Goal: Communication & Community: Answer question/provide support

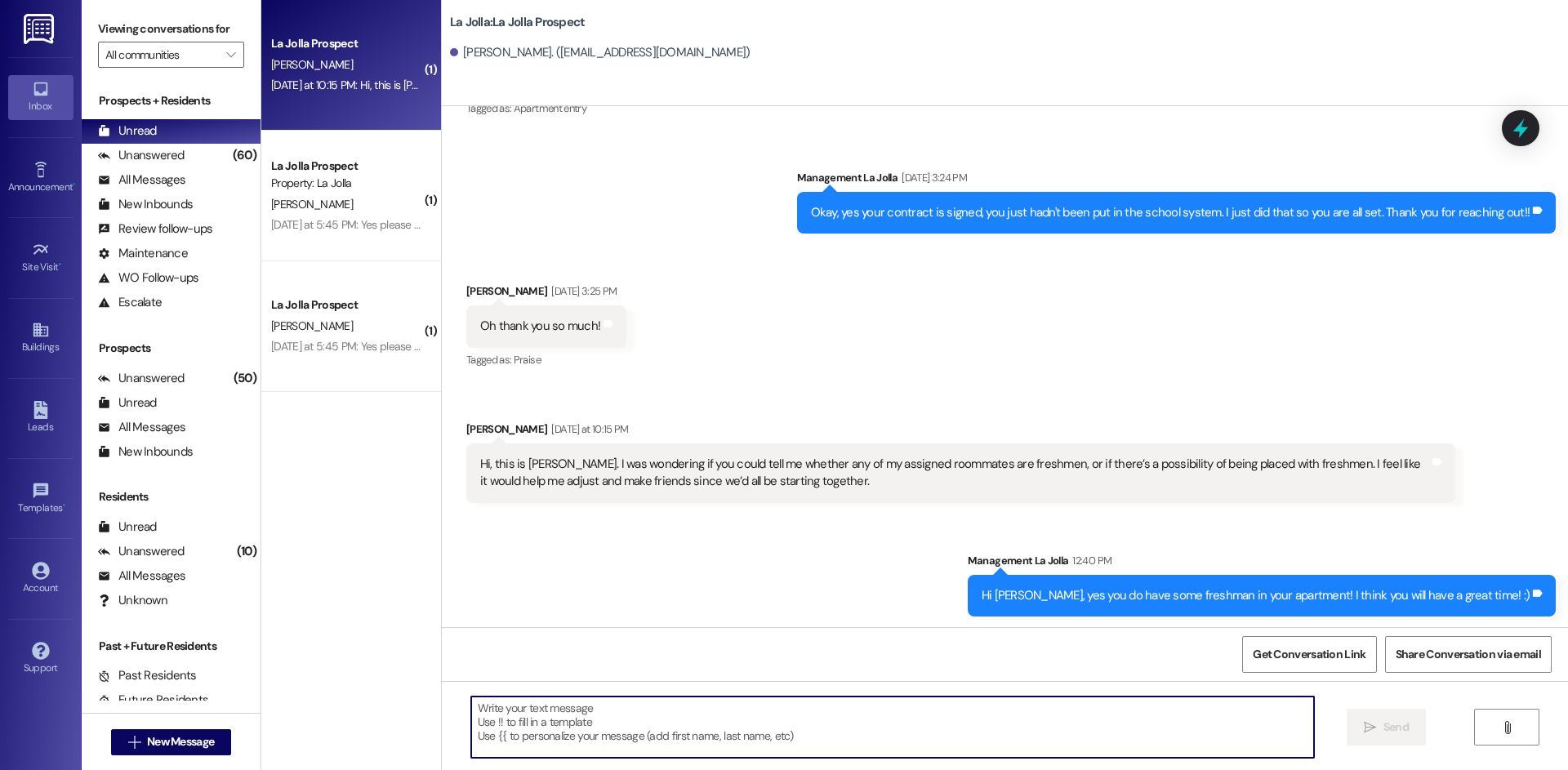
scroll to position [2217, 0]
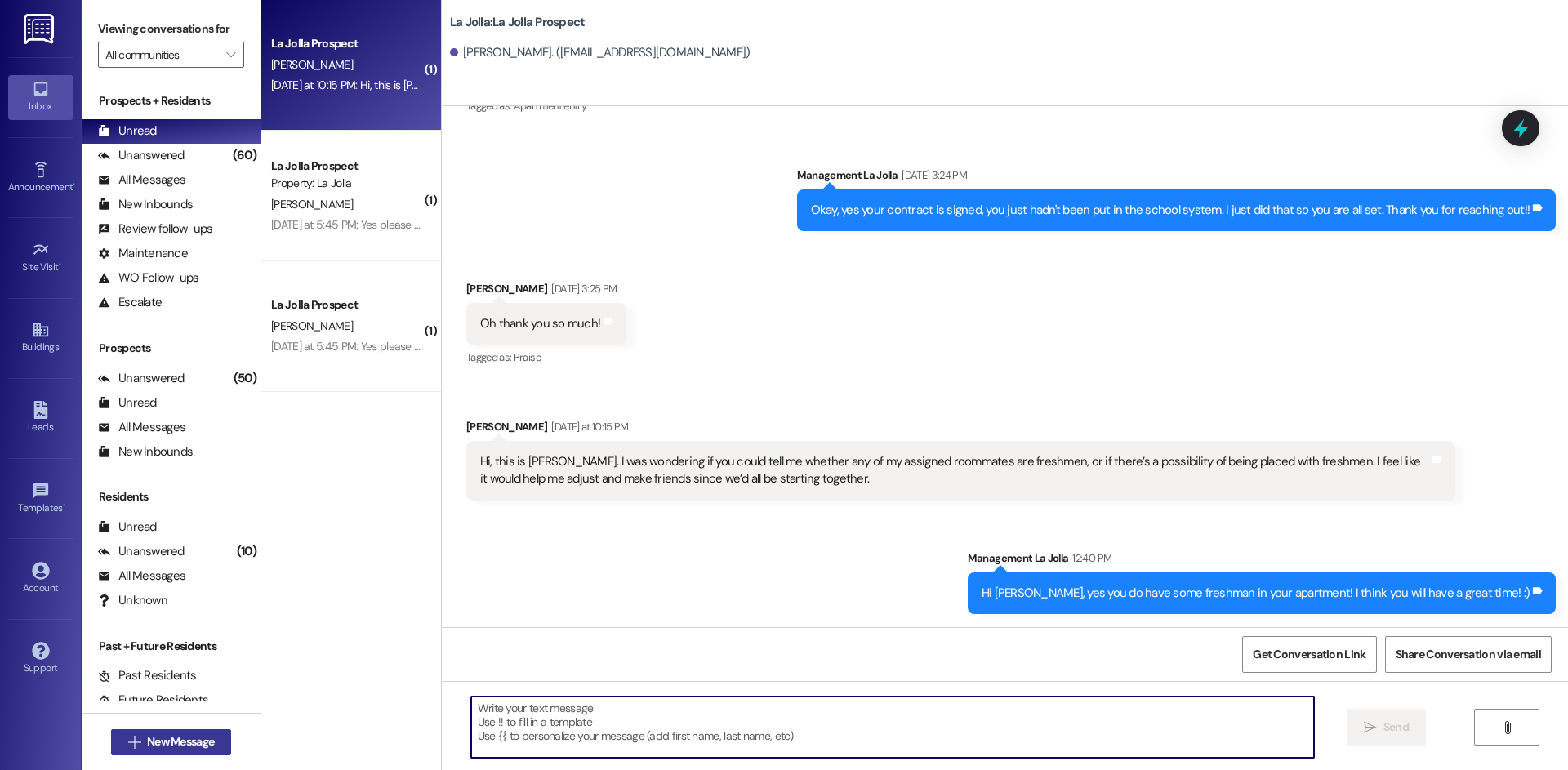
click at [150, 743] on span "New Message" at bounding box center [180, 741] width 67 height 17
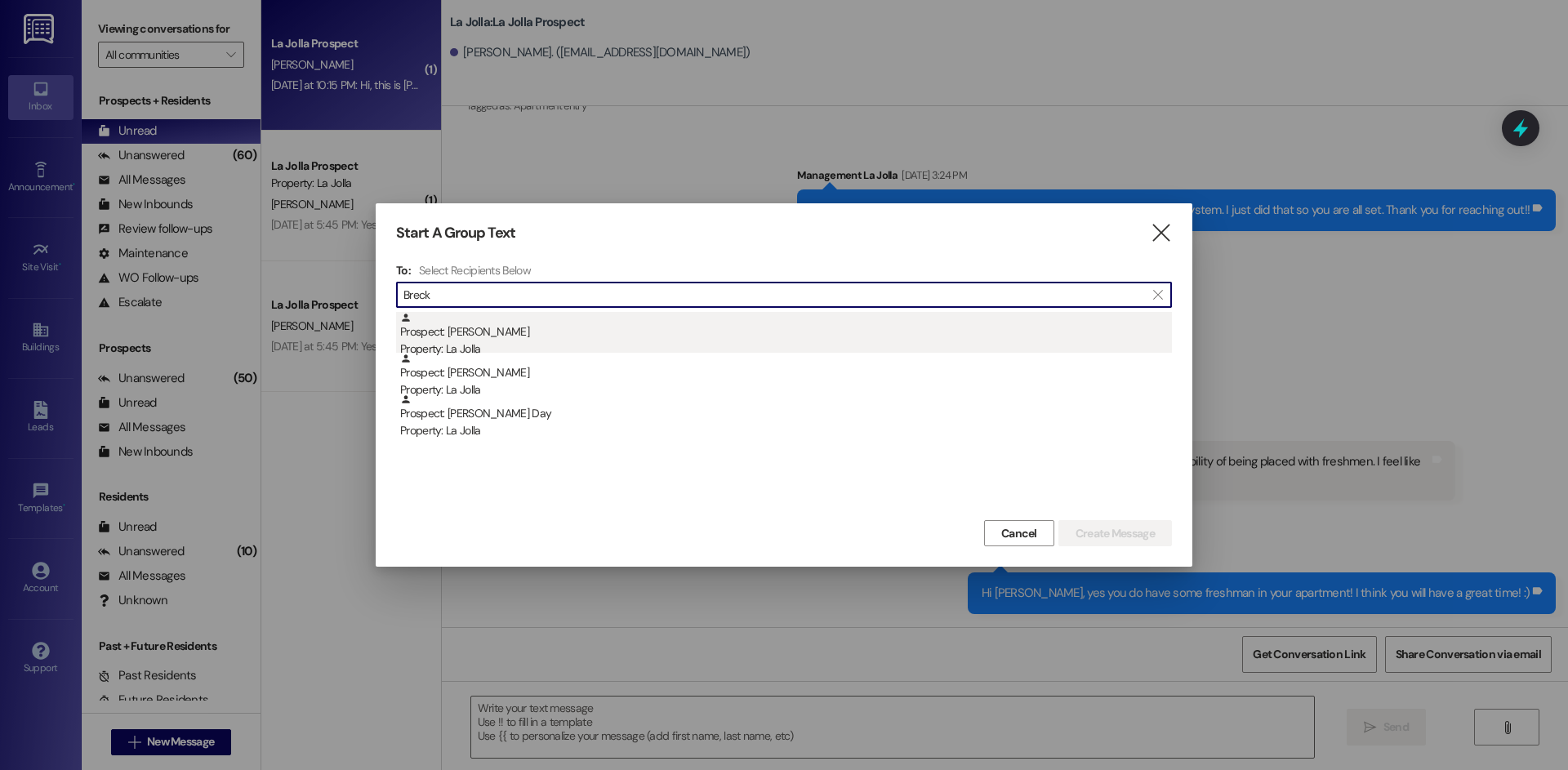
type input "Breck"
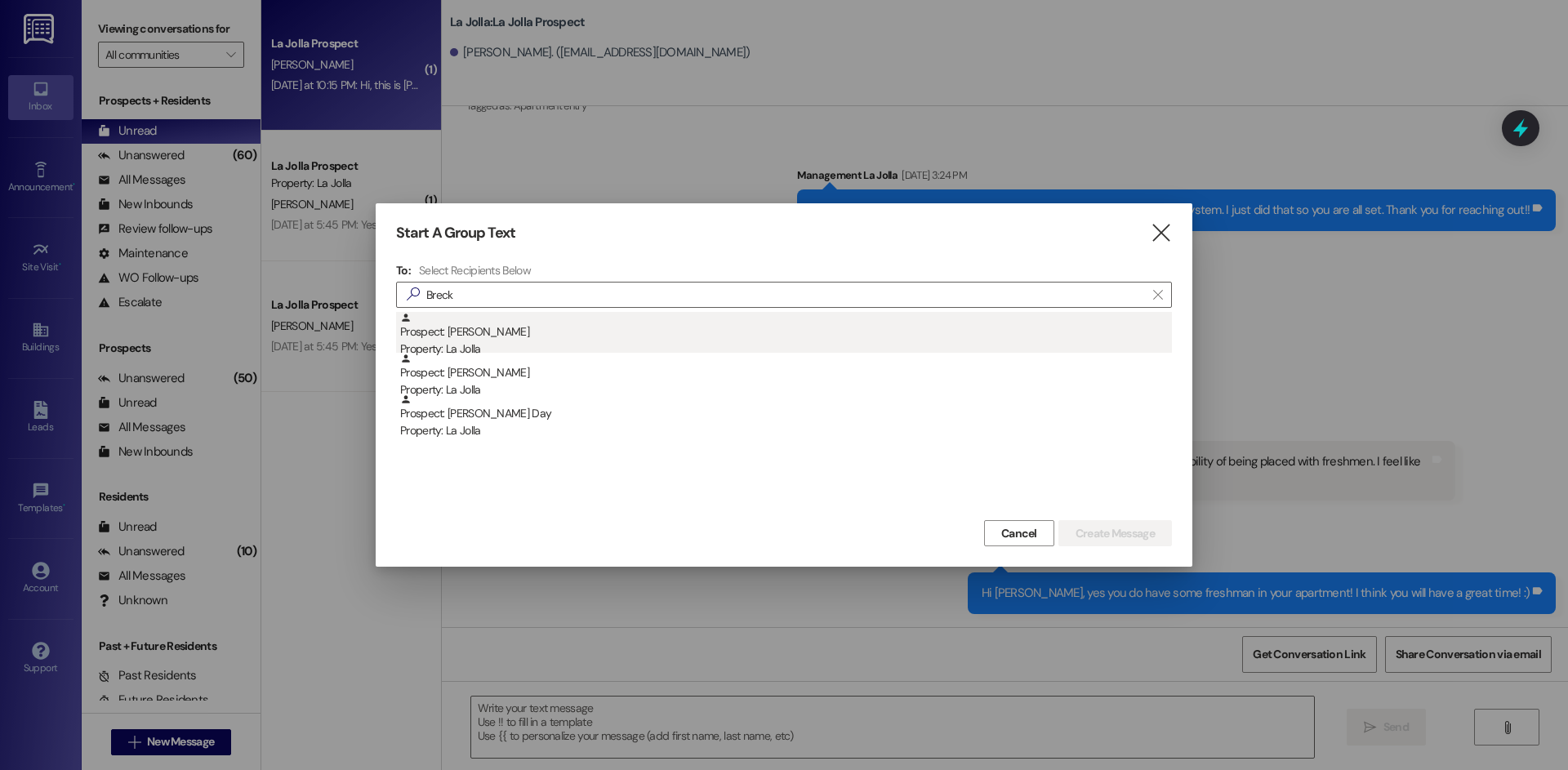
click at [628, 337] on div "Prospect: [PERSON_NAME] Property: [GEOGRAPHIC_DATA]" at bounding box center [786, 335] width 772 height 47
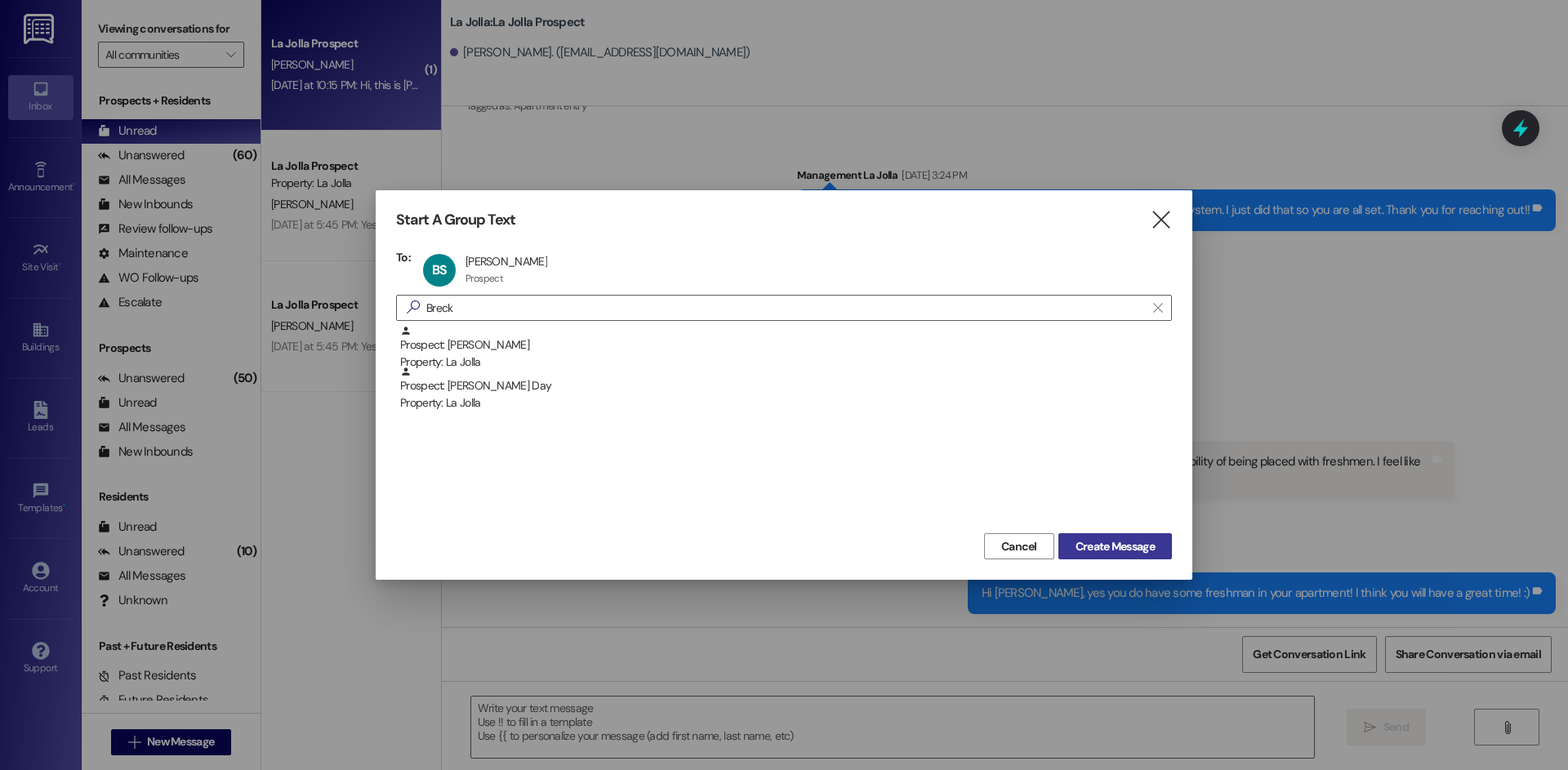
click at [1080, 539] on span "Create Message" at bounding box center [1115, 546] width 79 height 17
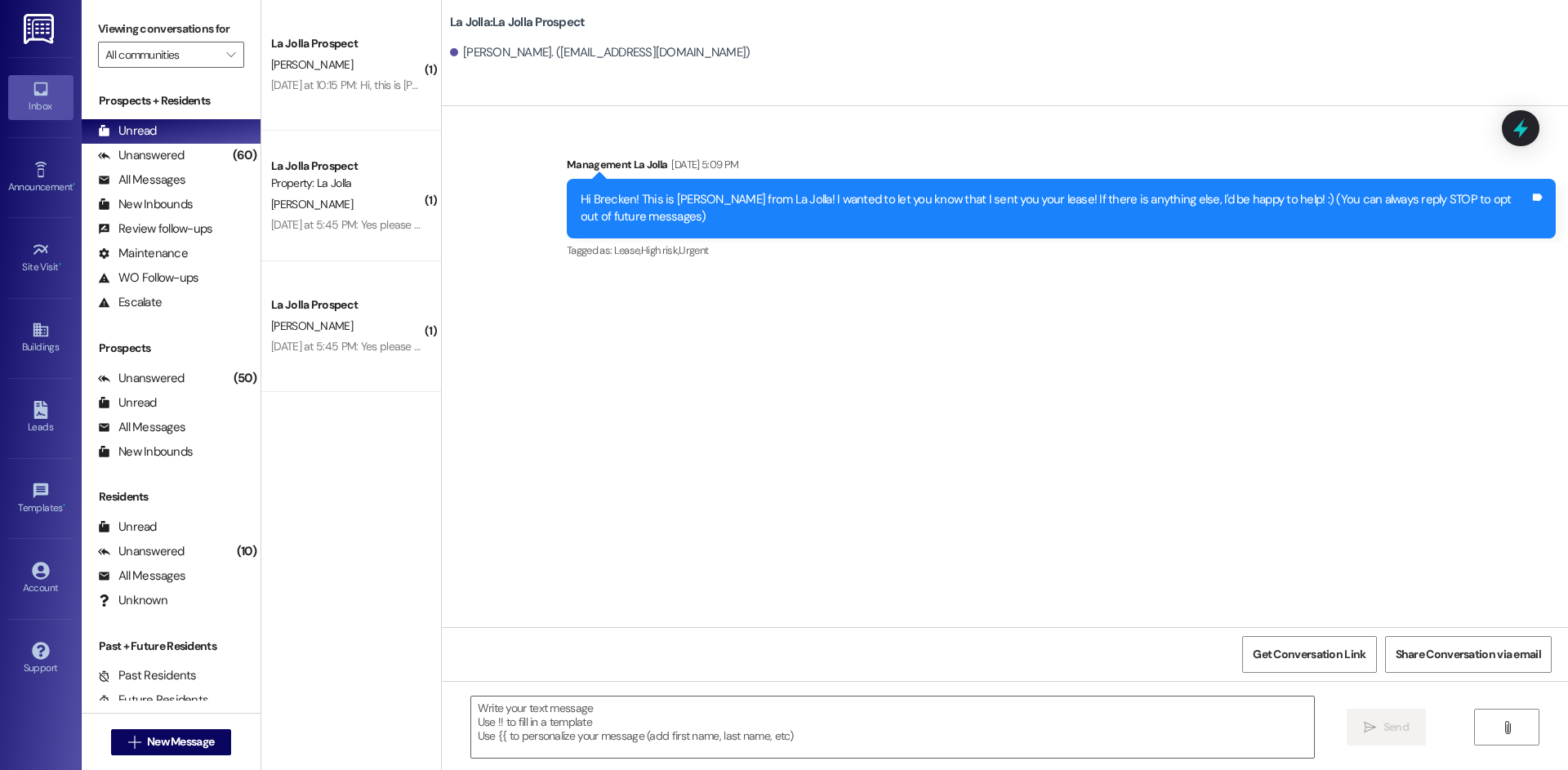
scroll to position [0, 0]
click at [590, 738] on textarea at bounding box center [893, 728] width 843 height 61
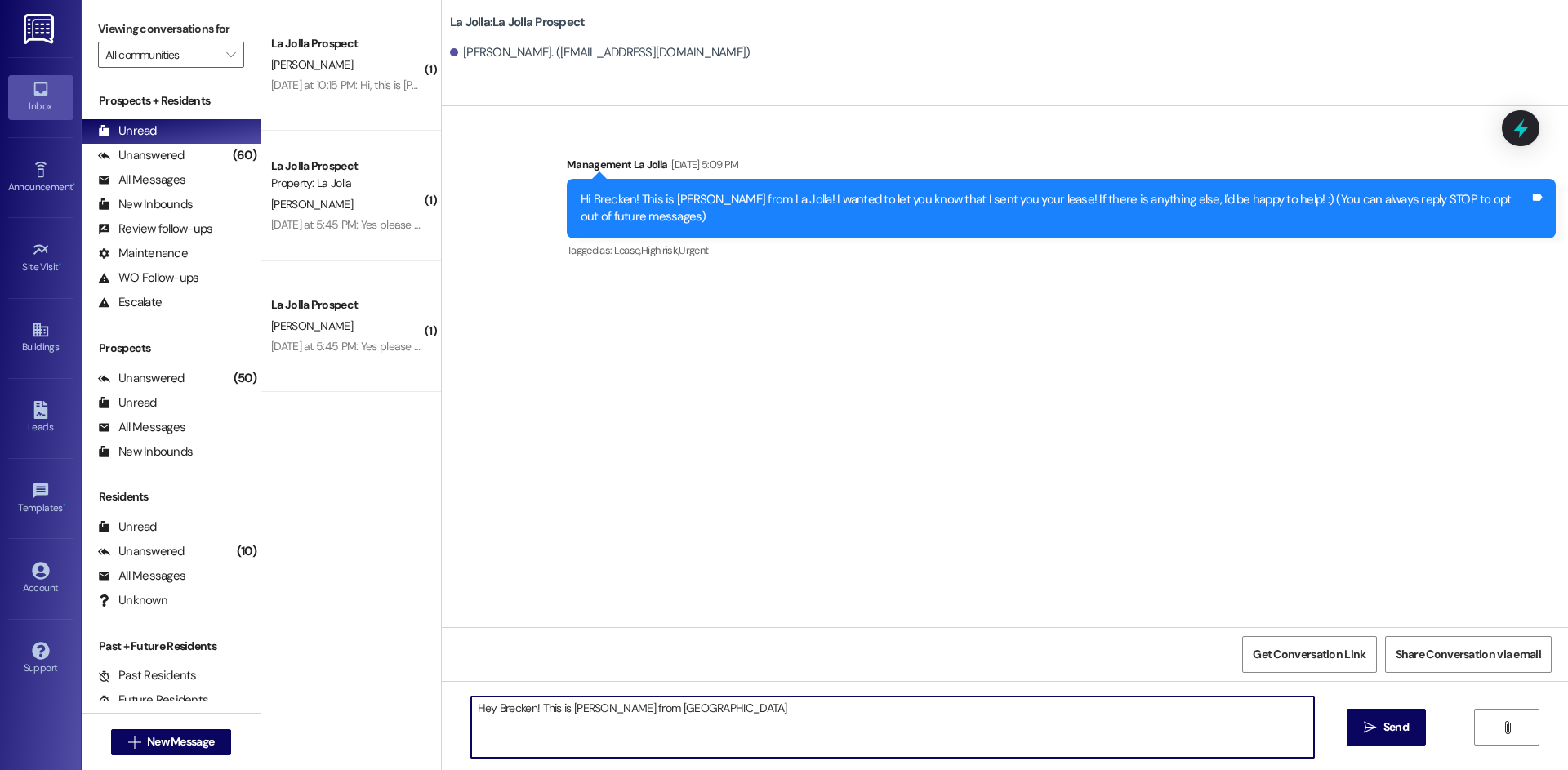
click at [581, 734] on textarea "Hey Brecken! This is [PERSON_NAME] from [GEOGRAPHIC_DATA]" at bounding box center [893, 728] width 843 height 61
click at [715, 716] on textarea "Hey Brecken! This is [PERSON_NAME] from [GEOGRAPHIC_DATA]" at bounding box center [893, 728] width 843 height 61
drag, startPoint x: 606, startPoint y: 720, endPoint x: 447, endPoint y: 692, distance: 161.4
click at [447, 692] on div "Hey Brecken! This is [PERSON_NAME] from La Jolla I just sent you the seller agr…" at bounding box center [1004, 742] width 1126 height 123
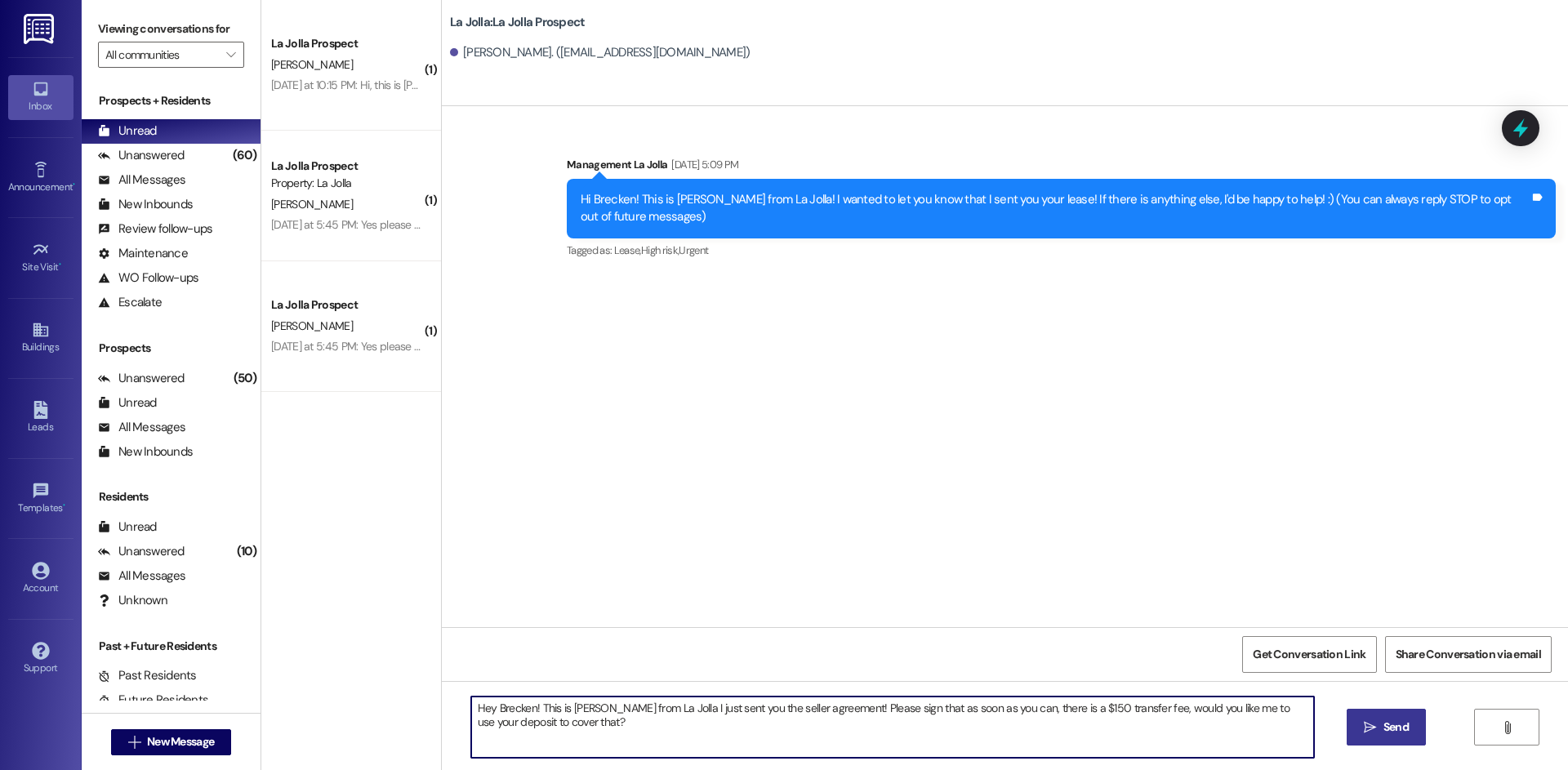
type textarea "Hey Brecken! This is [PERSON_NAME] from La Jolla I just sent you the seller agr…"
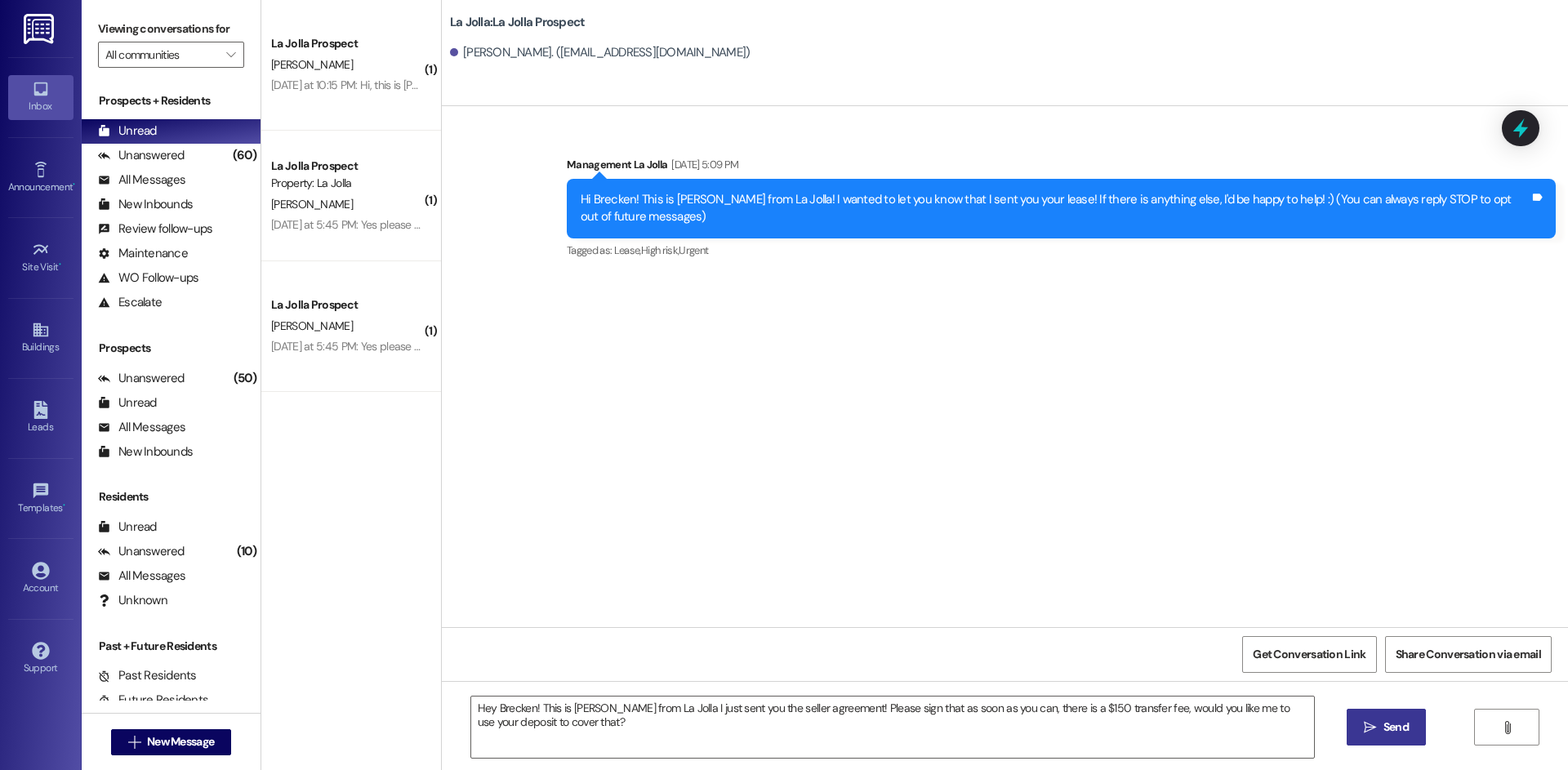
click at [1353, 727] on button " Send" at bounding box center [1387, 727] width 79 height 37
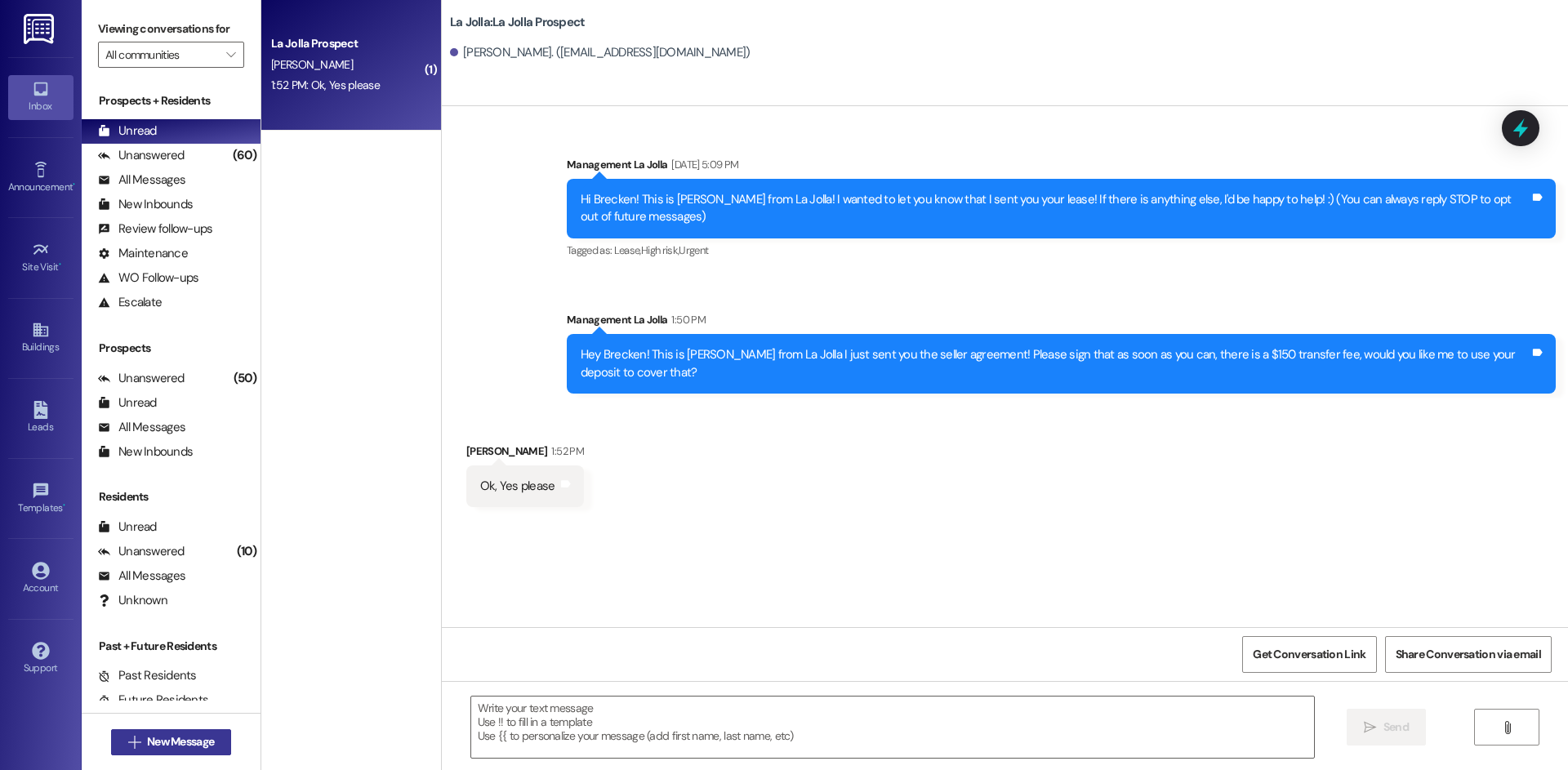
click at [151, 729] on button " New Message" at bounding box center [171, 742] width 121 height 26
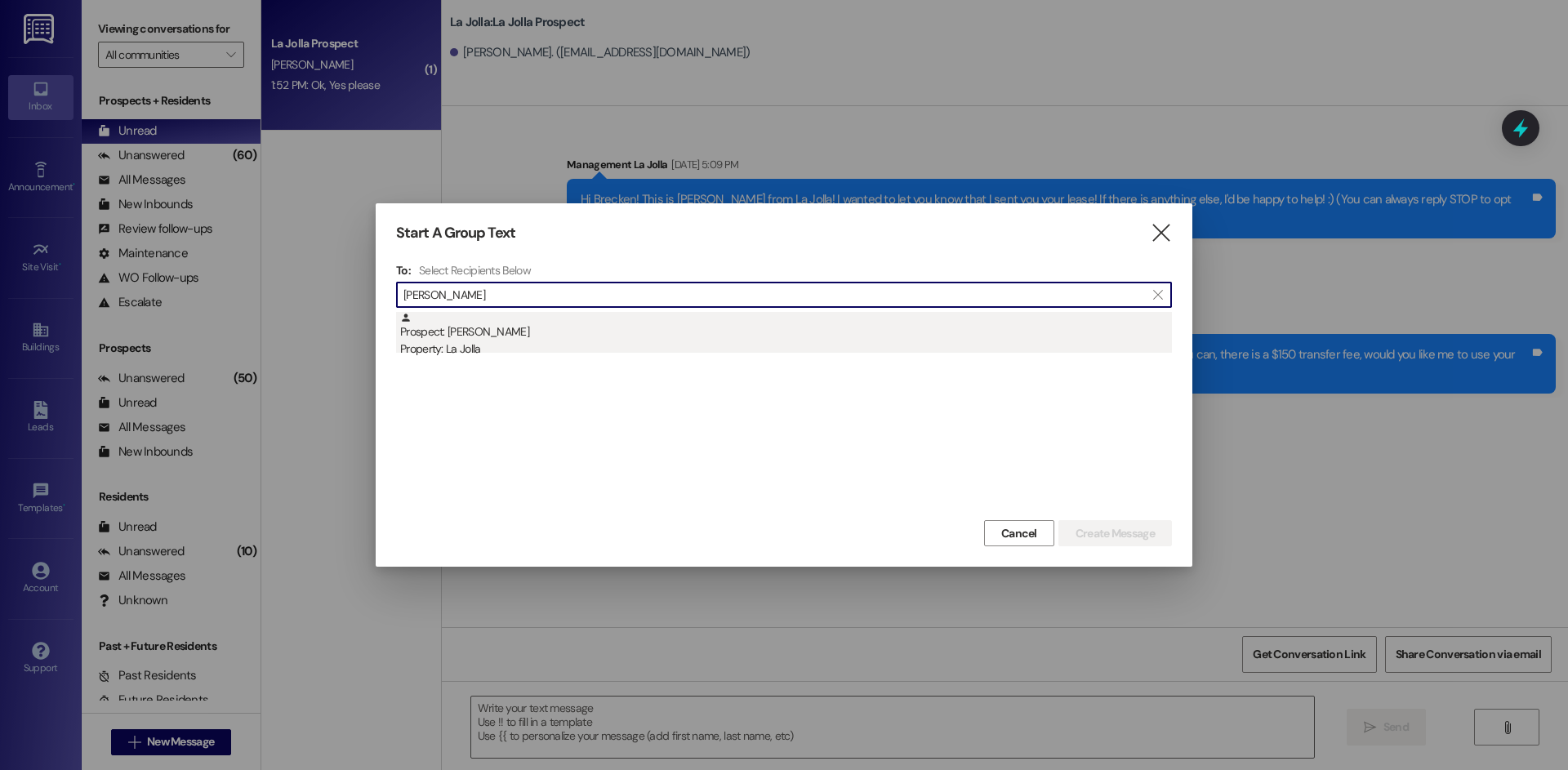
type input "[PERSON_NAME]"
click at [509, 325] on div "Prospect: [PERSON_NAME] Property: La Jolla" at bounding box center [786, 335] width 772 height 47
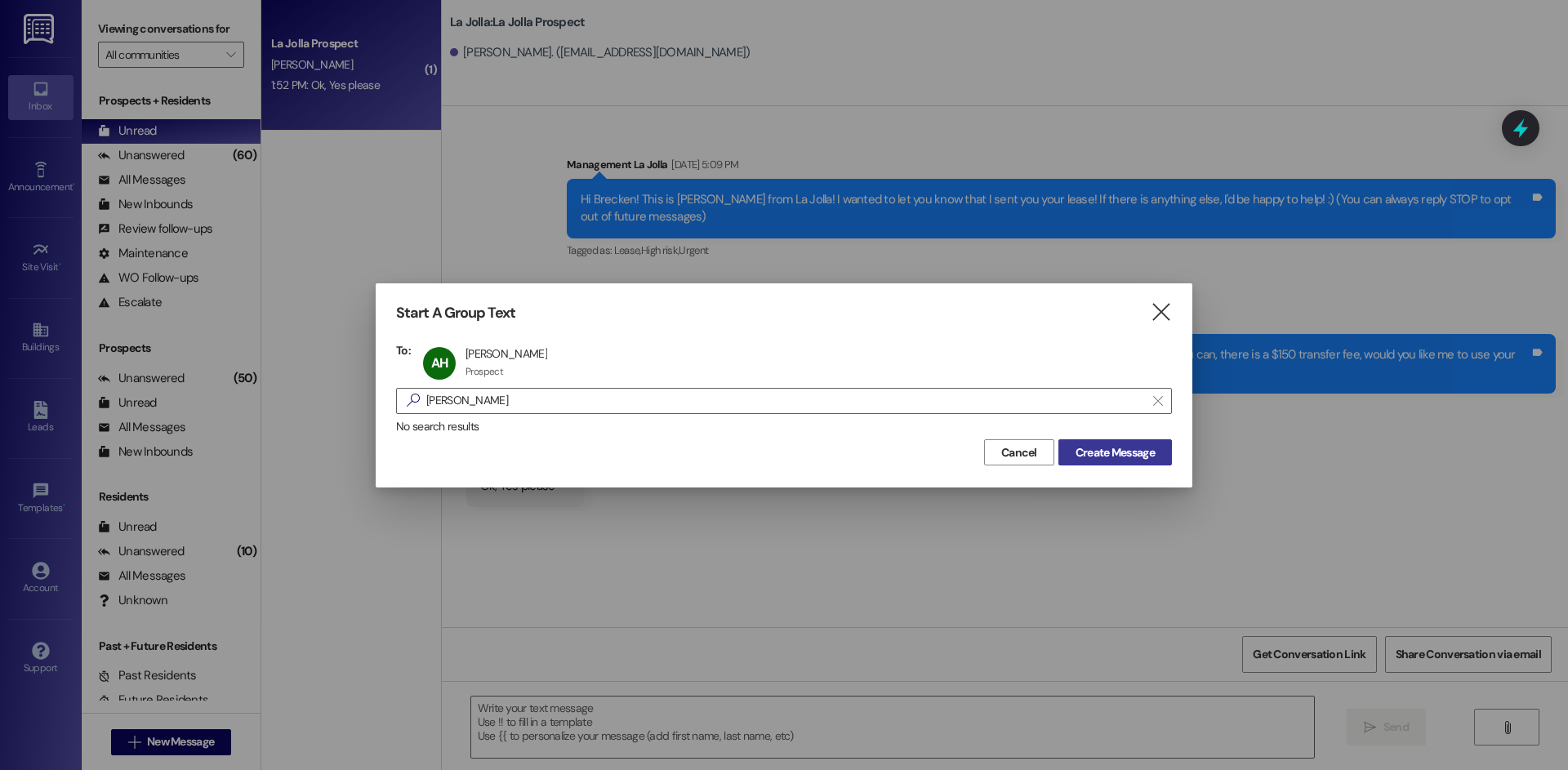
click at [1155, 445] on span "Create Message" at bounding box center [1114, 453] width 86 height 17
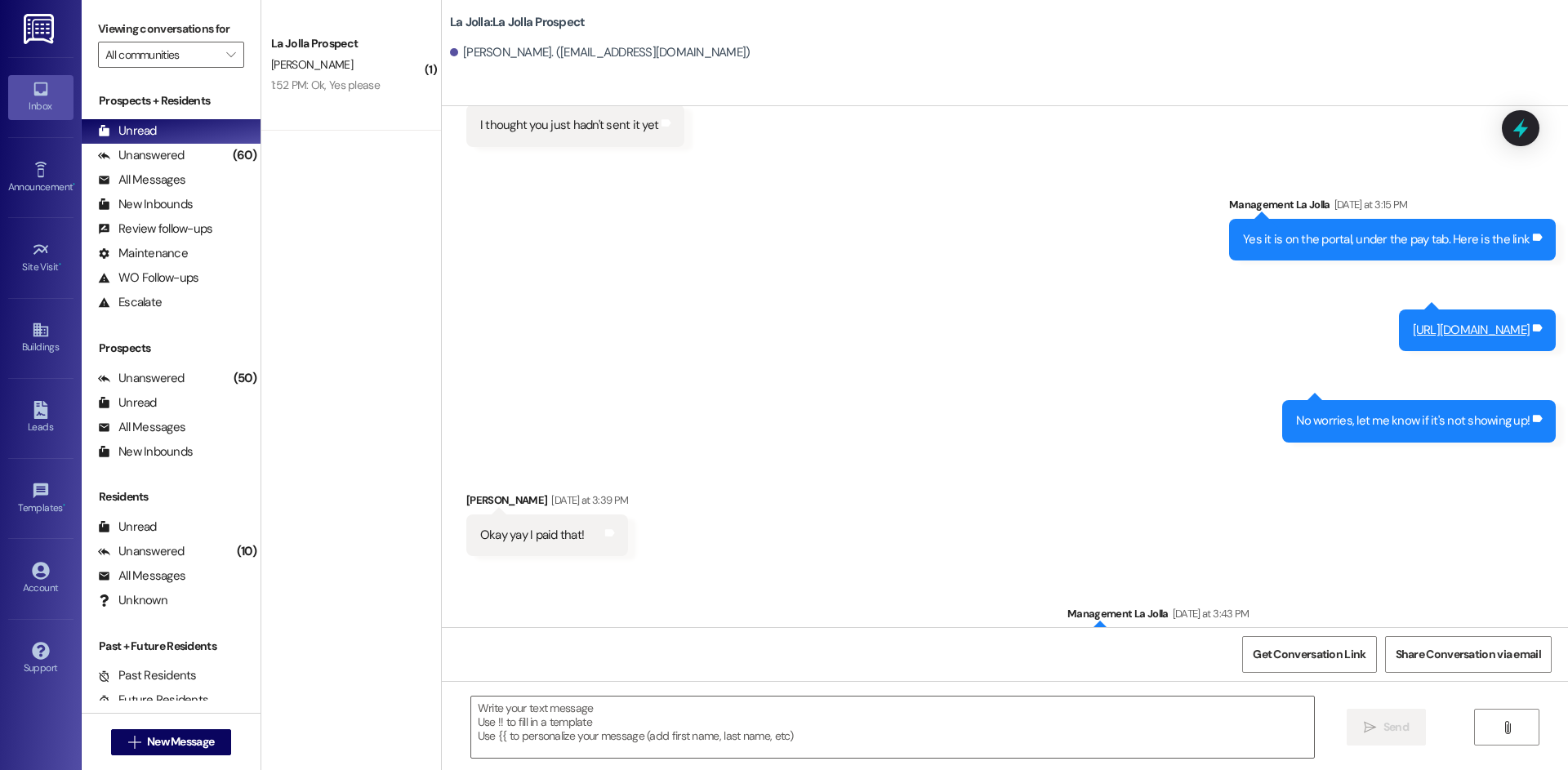
scroll to position [2013, 0]
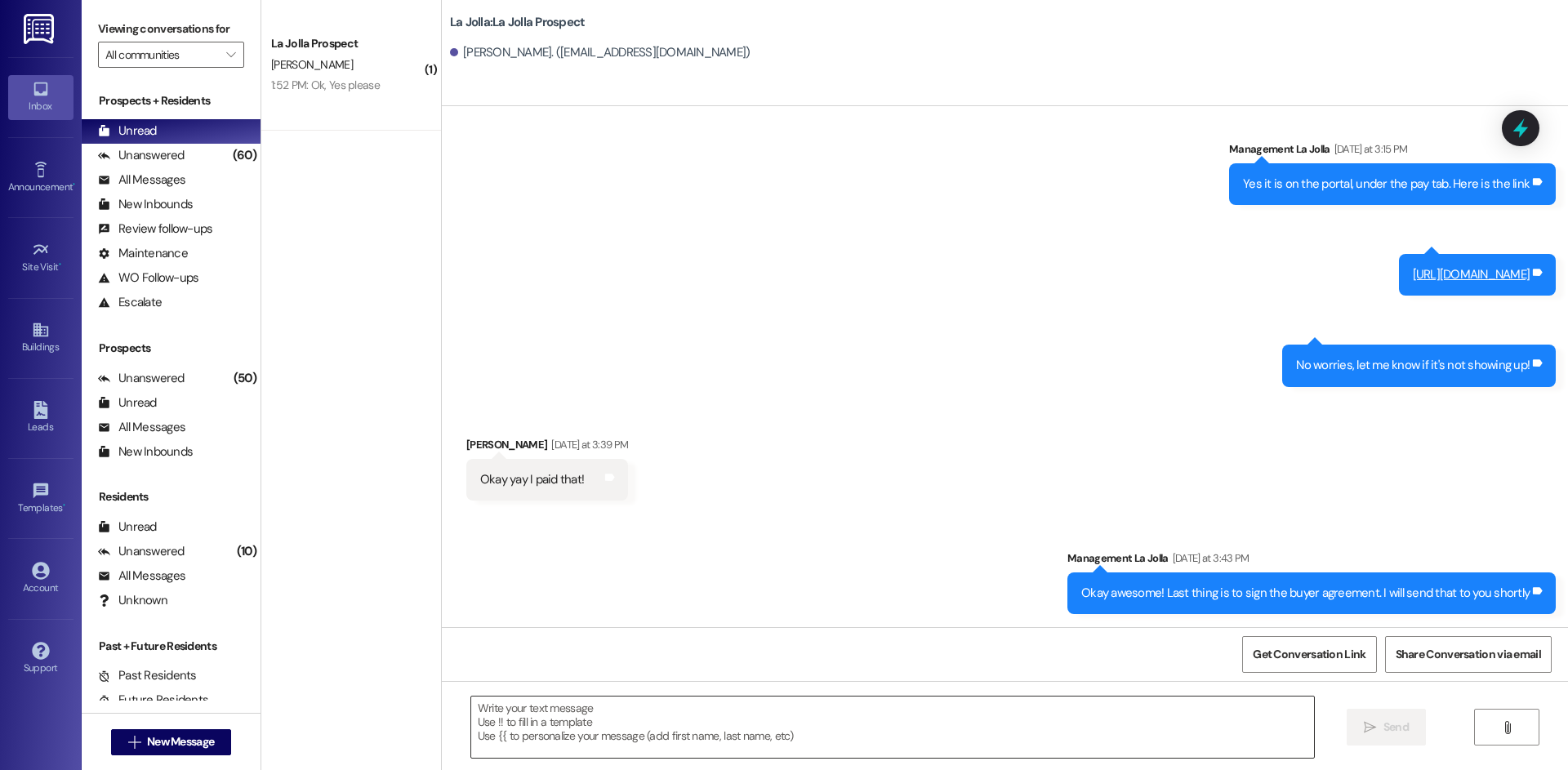
click at [574, 724] on textarea at bounding box center [893, 728] width 843 height 61
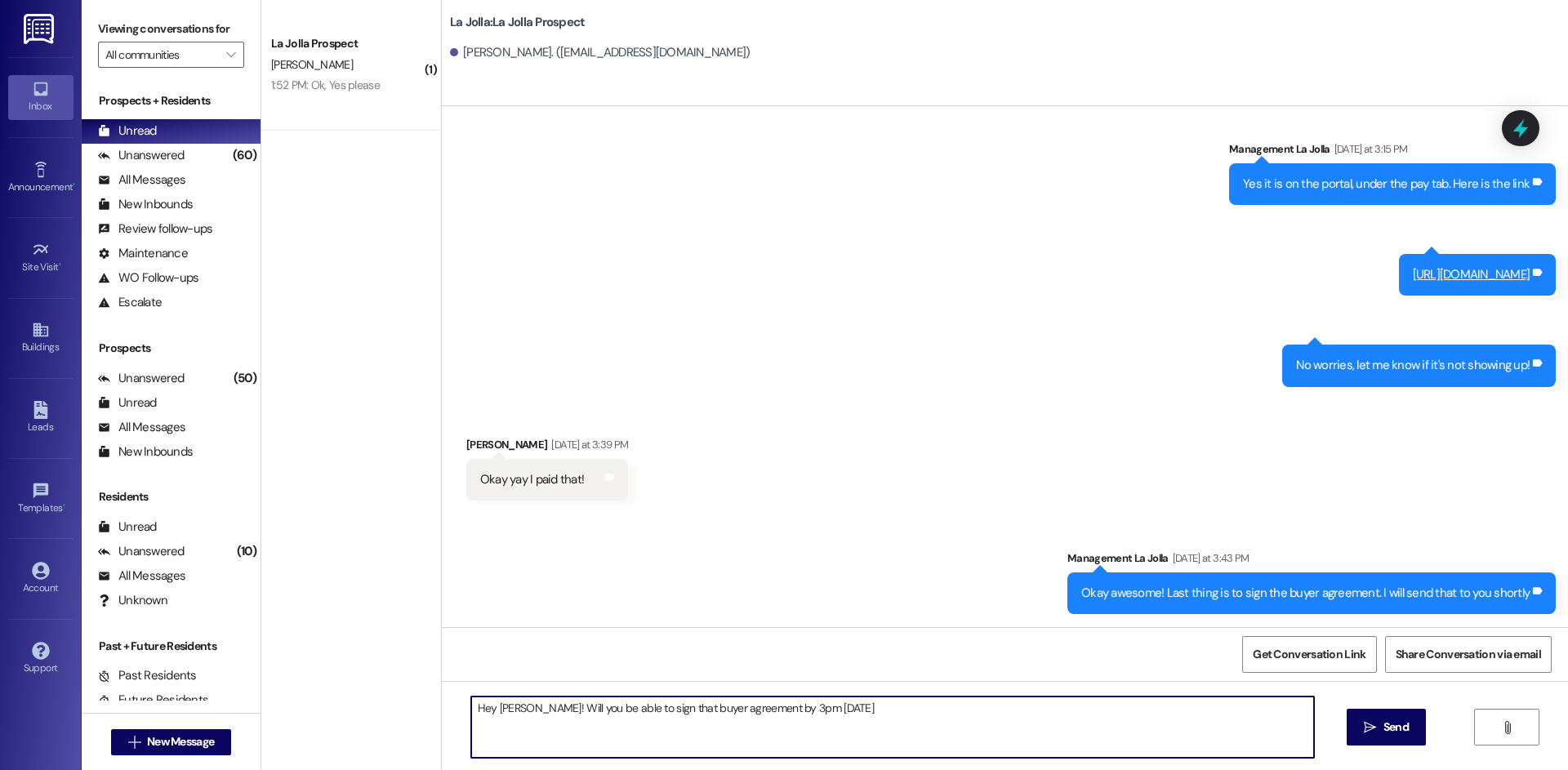
type textarea "Hey [PERSON_NAME]! Will you be able to sign that buyer agreement by 3pm [DATE]?"
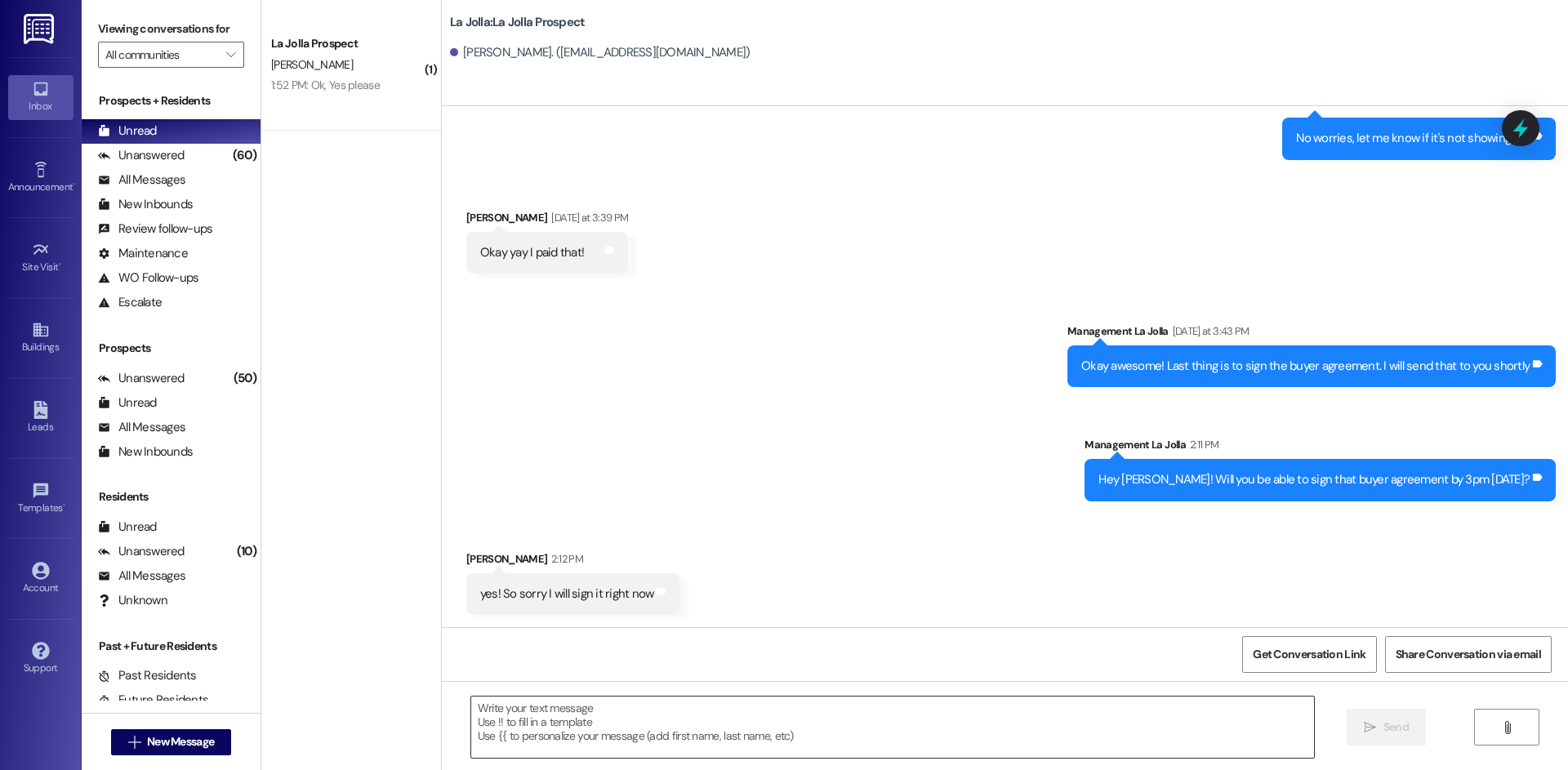
scroll to position [2241, 0]
click at [611, 722] on textarea at bounding box center [893, 728] width 843 height 61
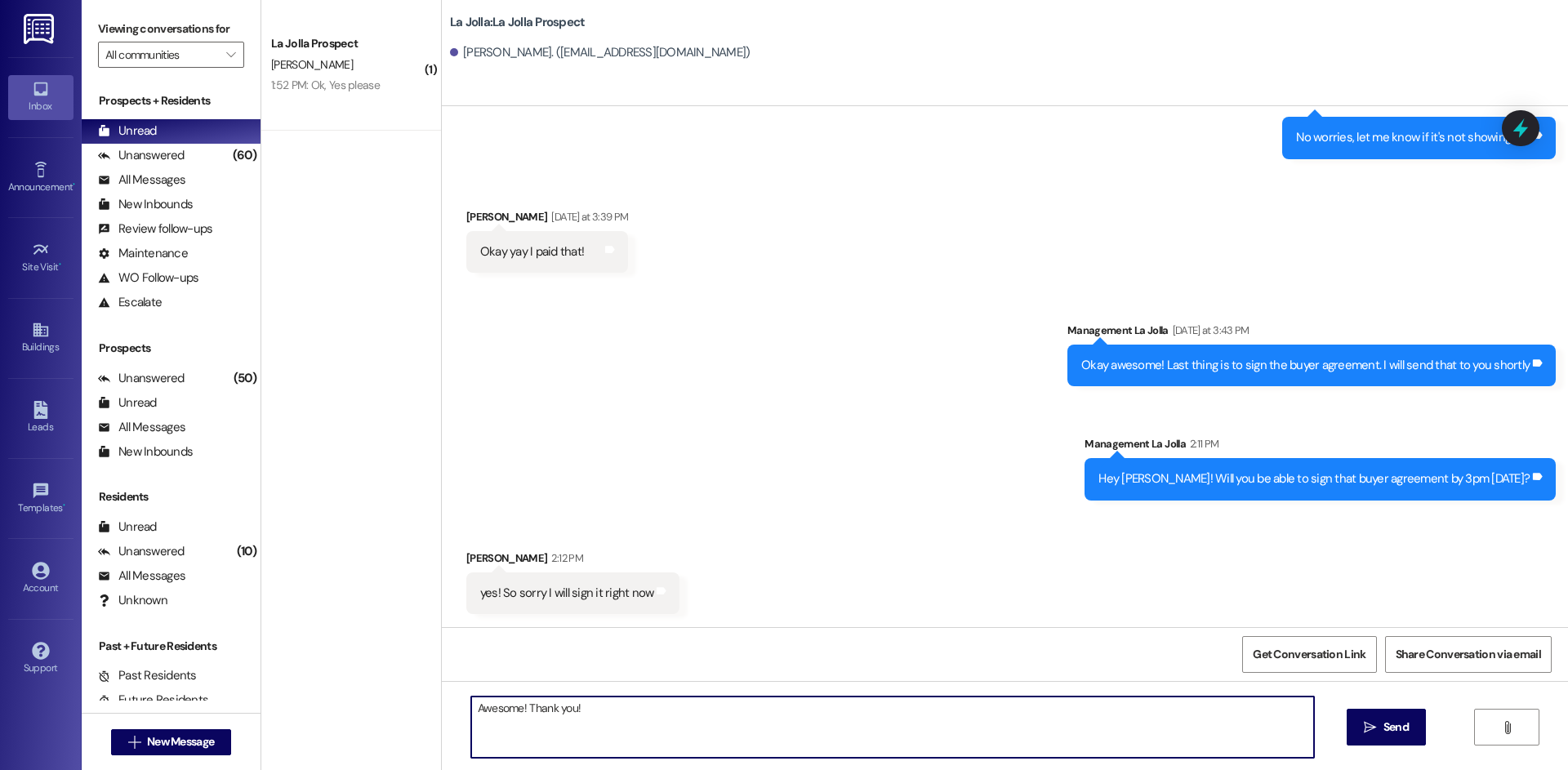
type textarea "Awesome! Thank you!!"
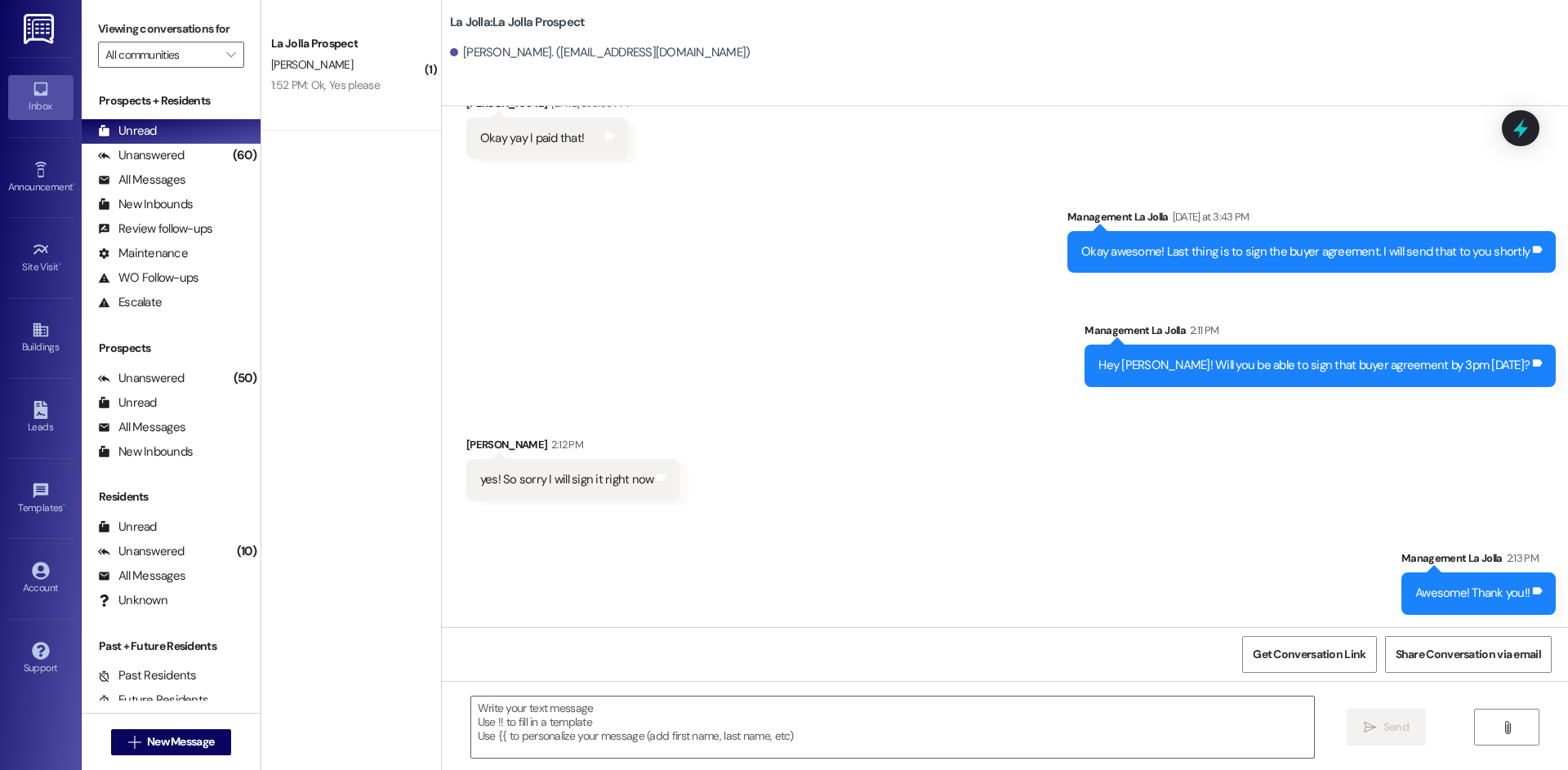
scroll to position [2355, 0]
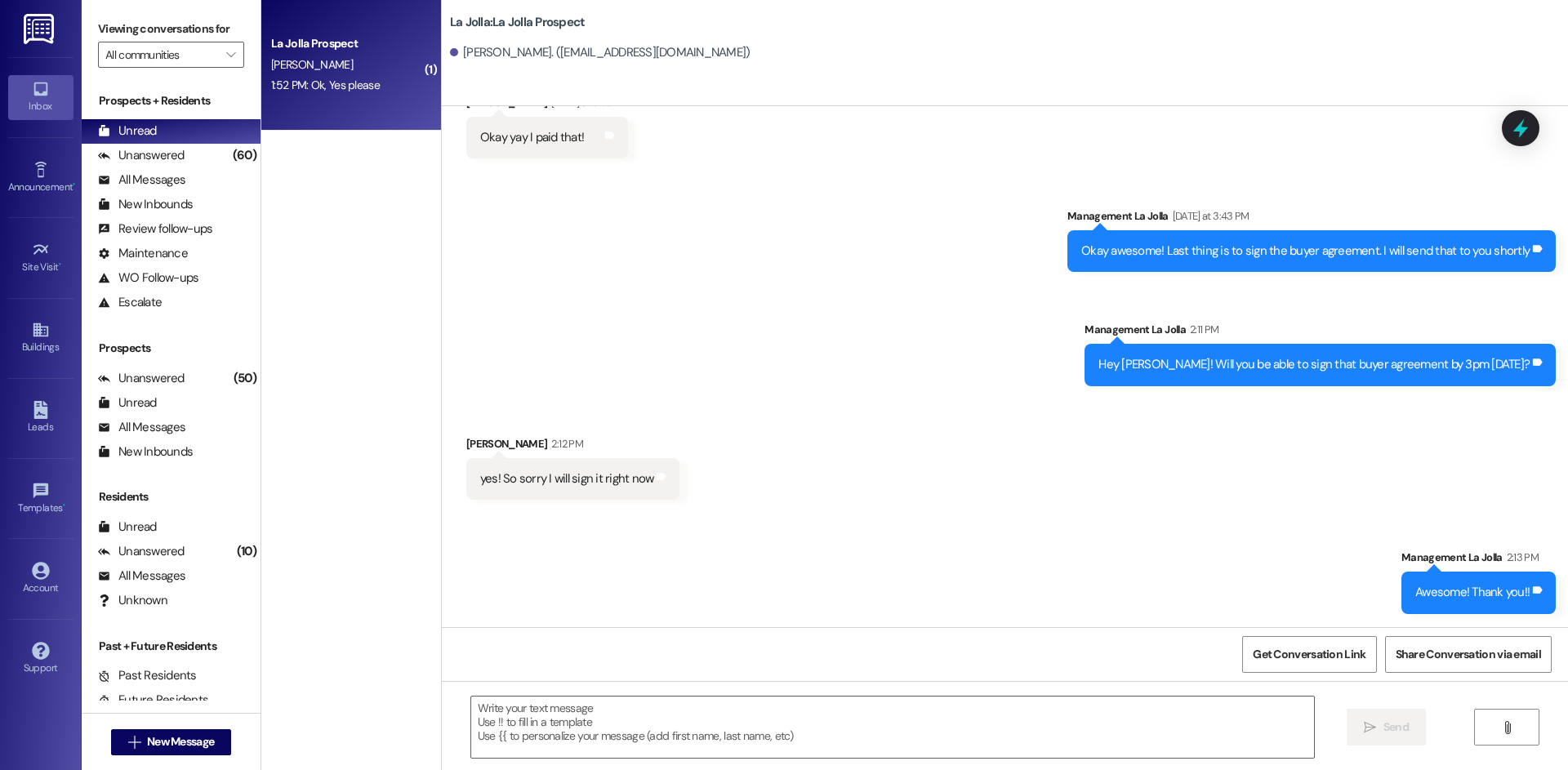
click at [298, 89] on div "1:52 PM: Ok, Yes please 1:52 PM: Ok, Yes please" at bounding box center [326, 85] width 108 height 14
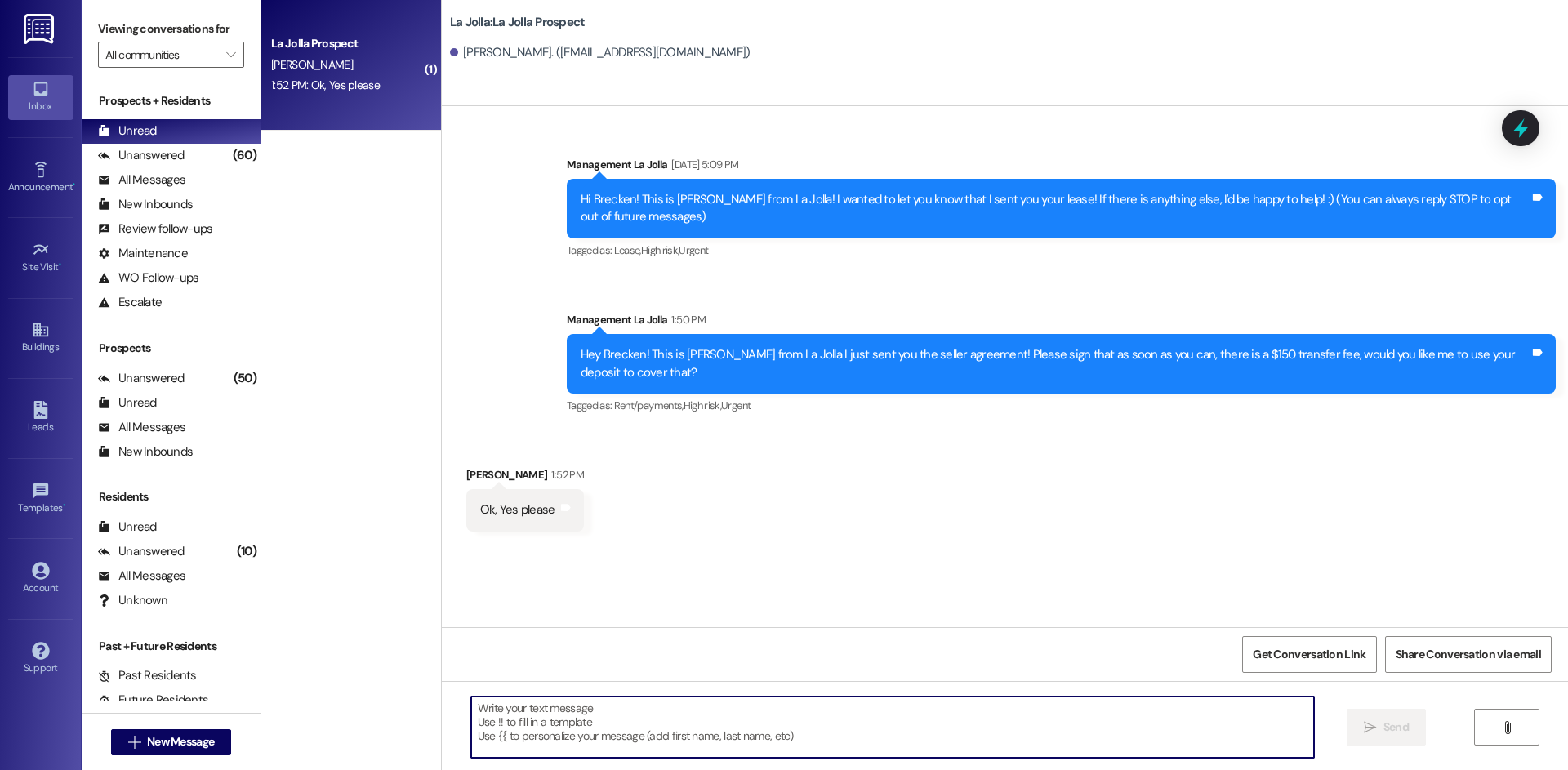
click at [597, 731] on textarea at bounding box center [893, 728] width 843 height 61
type textarea "Awesome! Thank you"
click at [1262, 18] on icon "Close toast" at bounding box center [1261, 23] width 10 height 10
click at [644, 707] on textarea at bounding box center [893, 728] width 843 height 61
type textarea "Okay awesome thank you!"
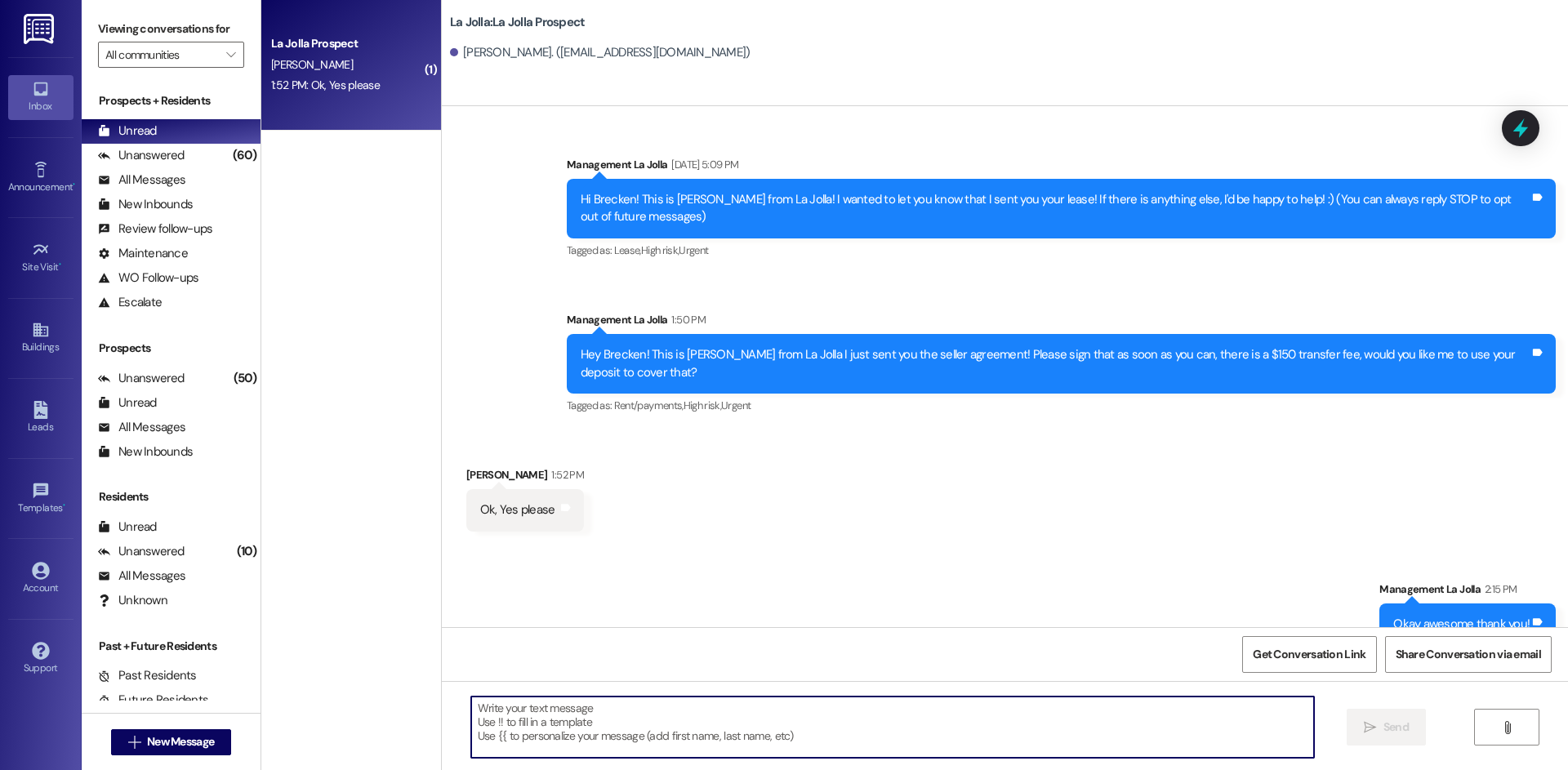
scroll to position [31, 0]
